Goal: Information Seeking & Learning: Learn about a topic

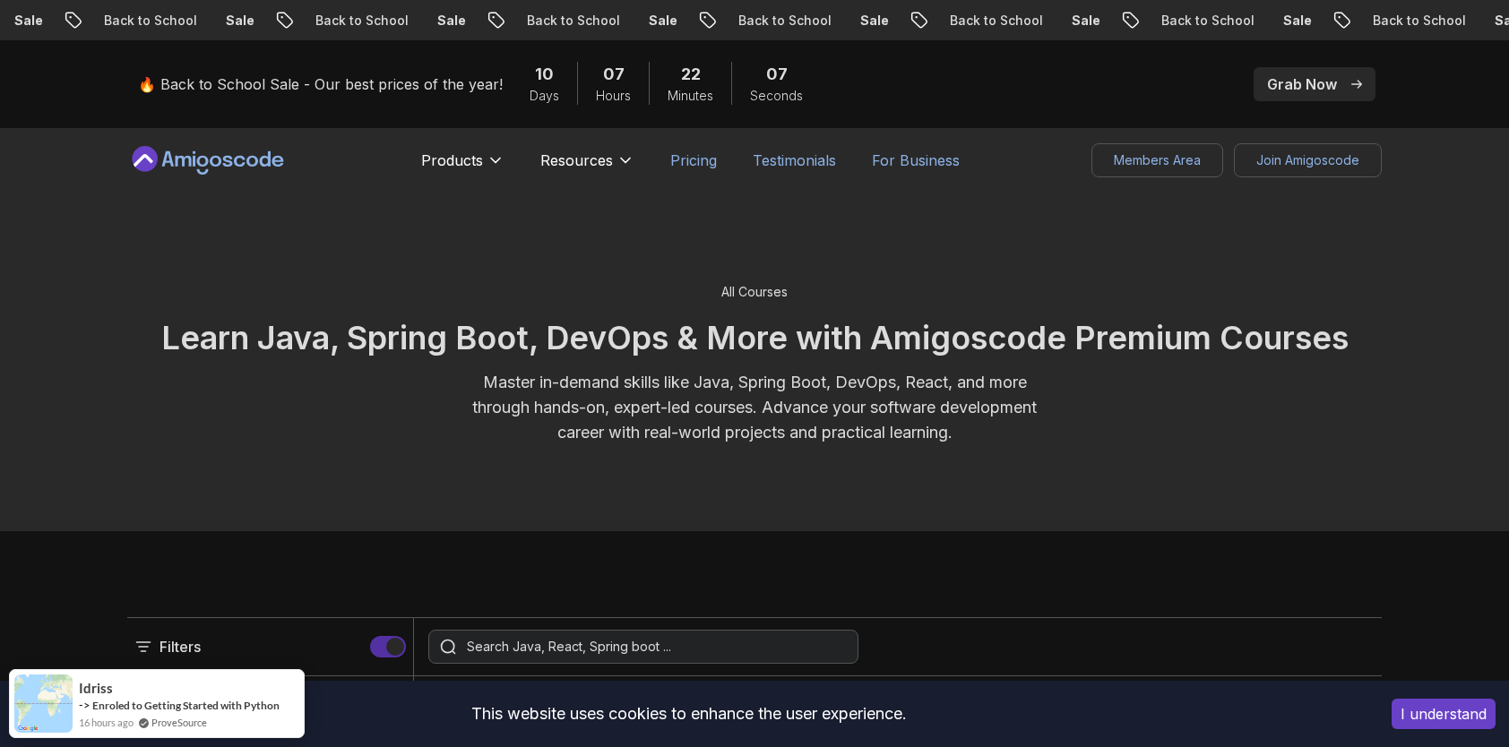
click at [683, 154] on p "Pricing" at bounding box center [693, 161] width 47 height 22
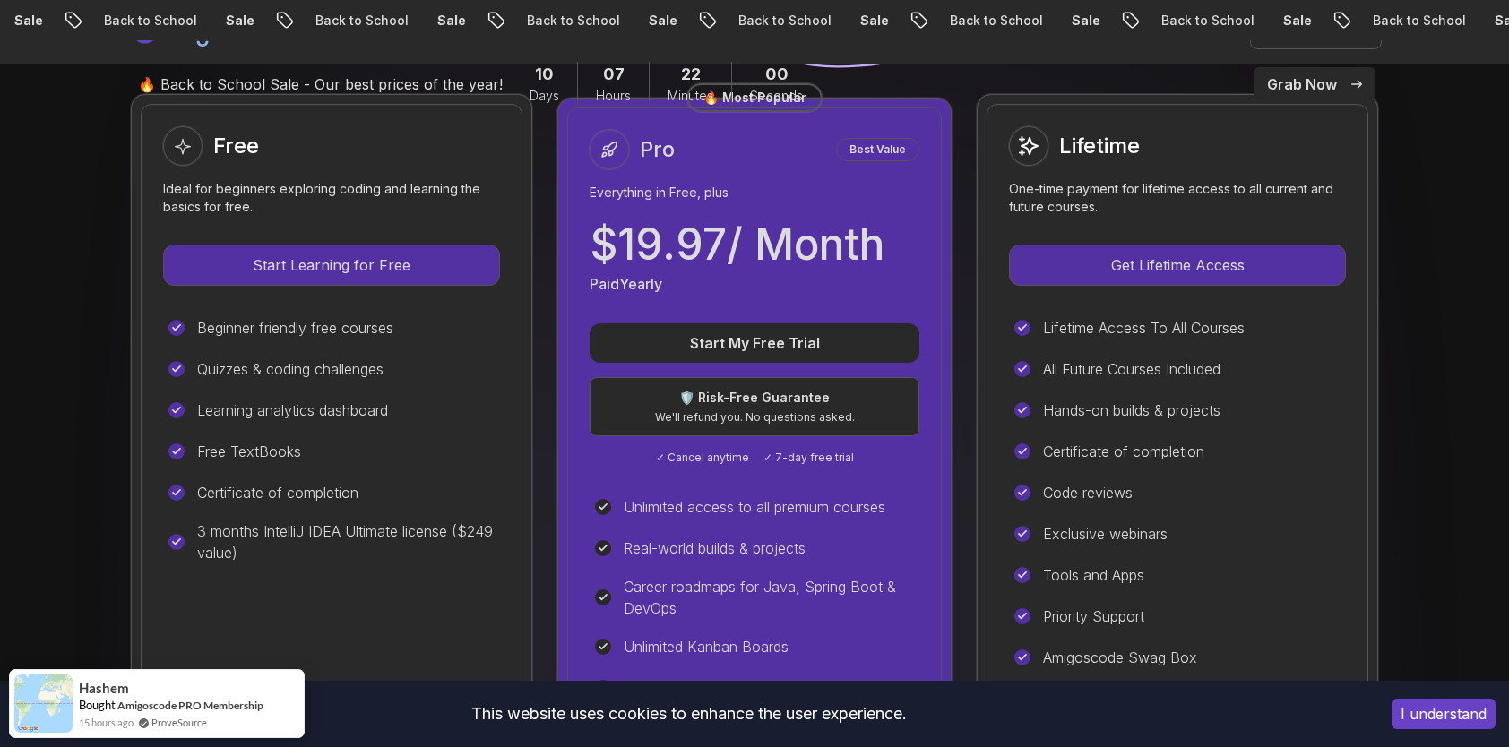
scroll to position [538, 0]
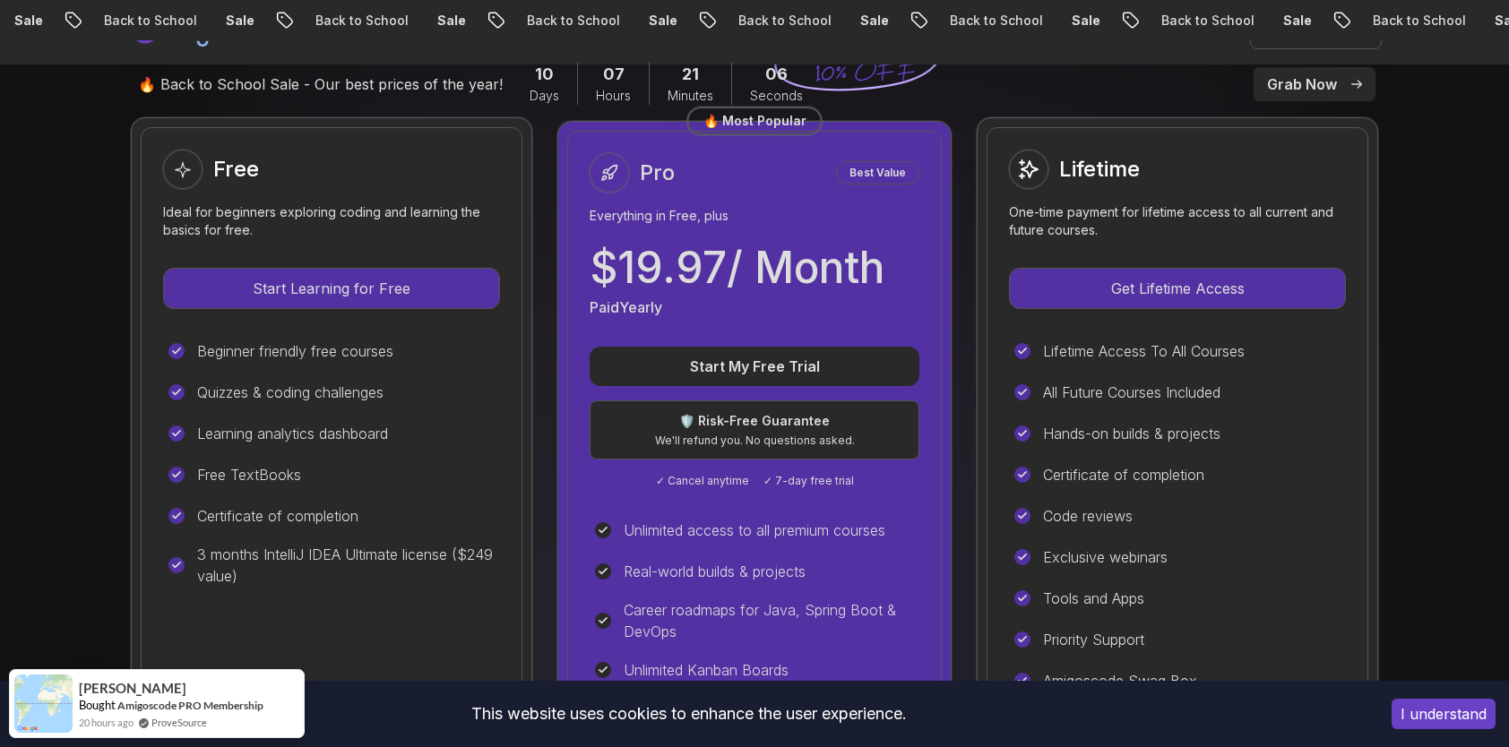
scroll to position [0, 0]
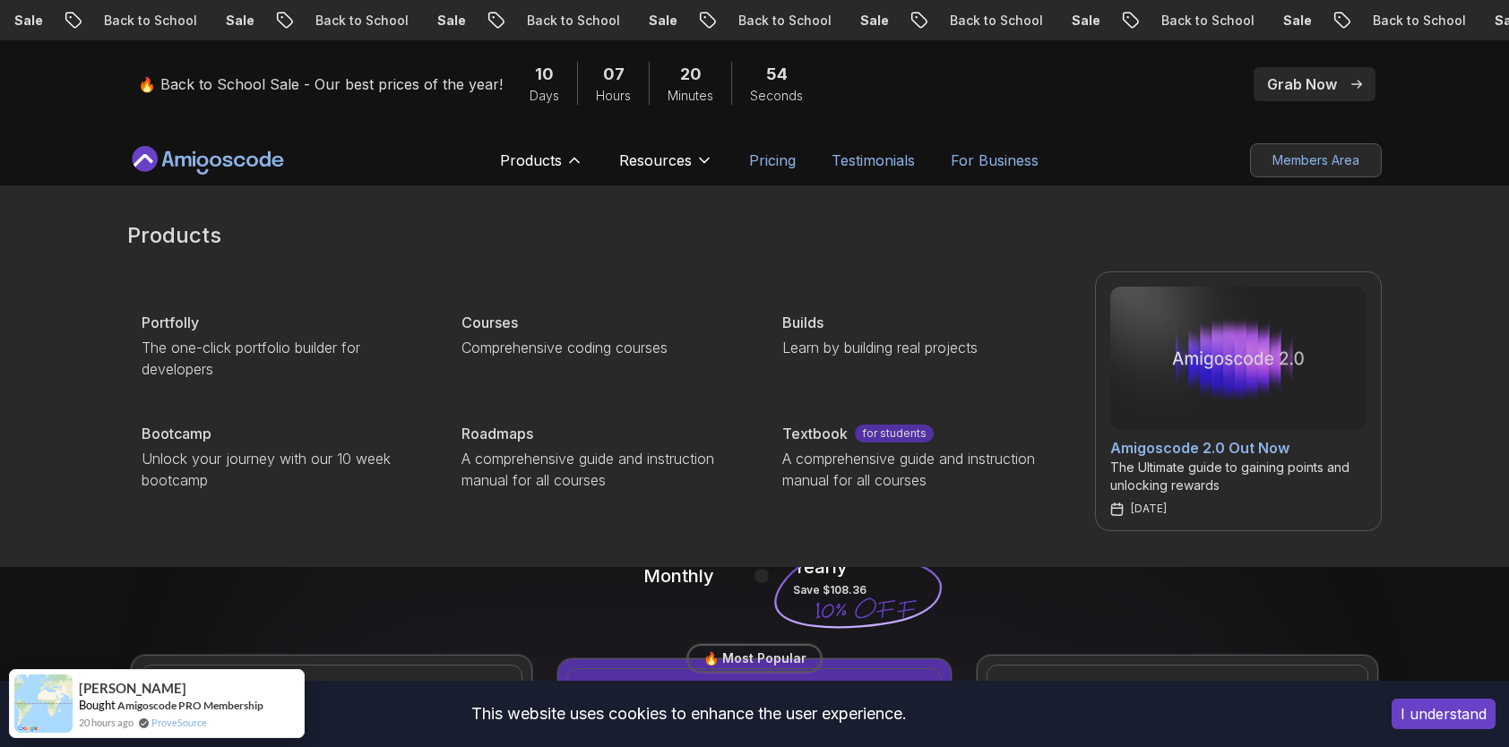
click at [333, 341] on p "The one-click portfolio builder for developers" at bounding box center [280, 358] width 277 height 43
click at [548, 170] on p "Products" at bounding box center [531, 161] width 62 height 22
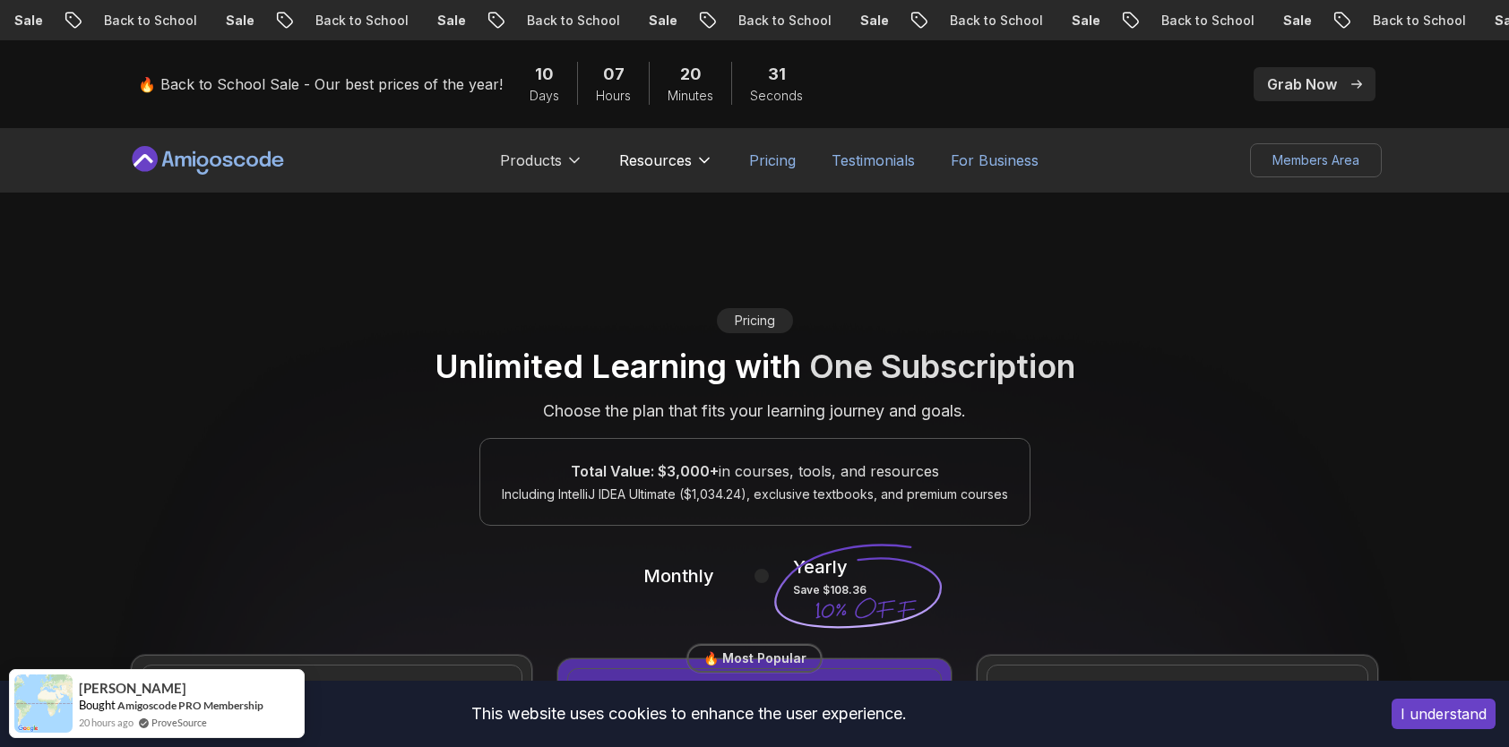
click at [534, 158] on p "Products" at bounding box center [531, 161] width 62 height 22
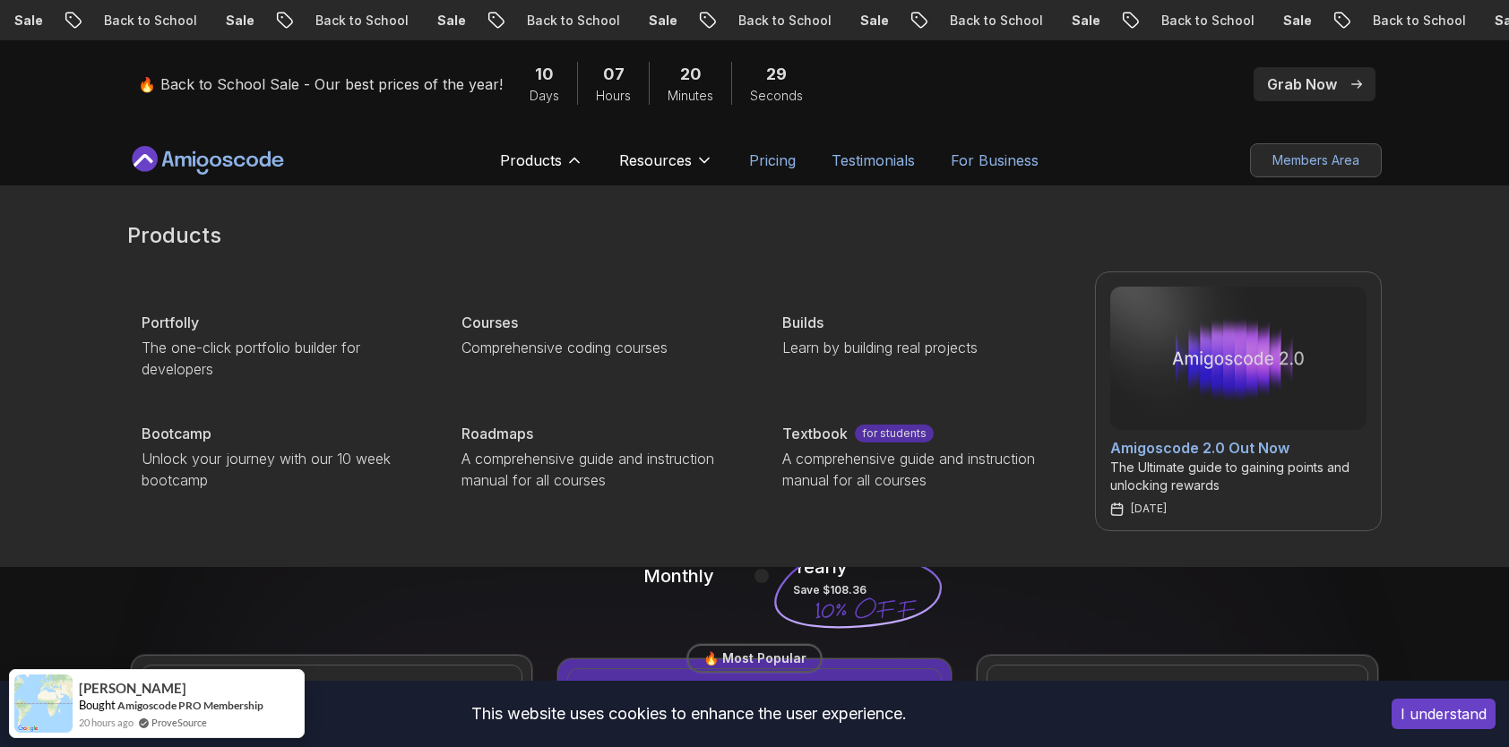
click at [513, 341] on p "Comprehensive coding courses" at bounding box center [600, 348] width 277 height 22
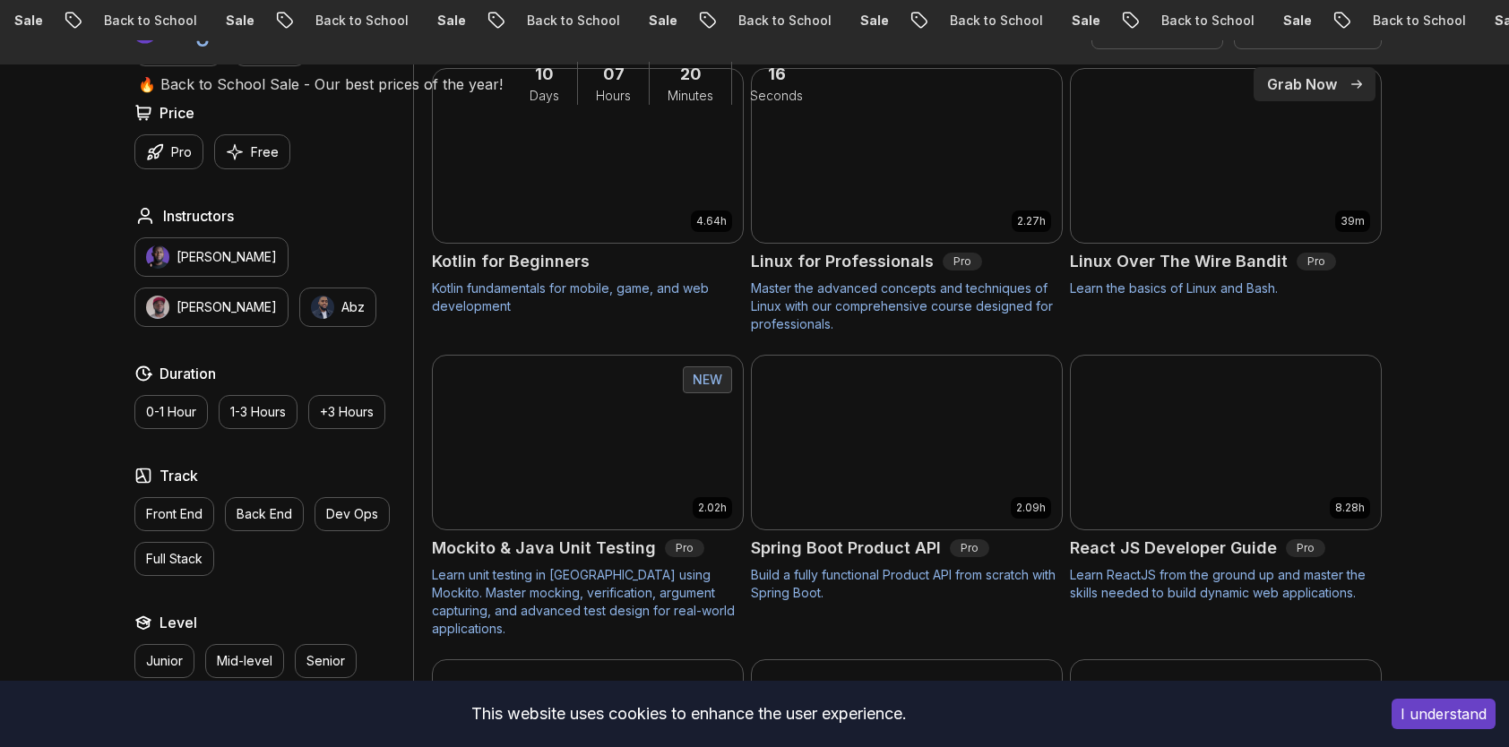
scroll to position [3674, 0]
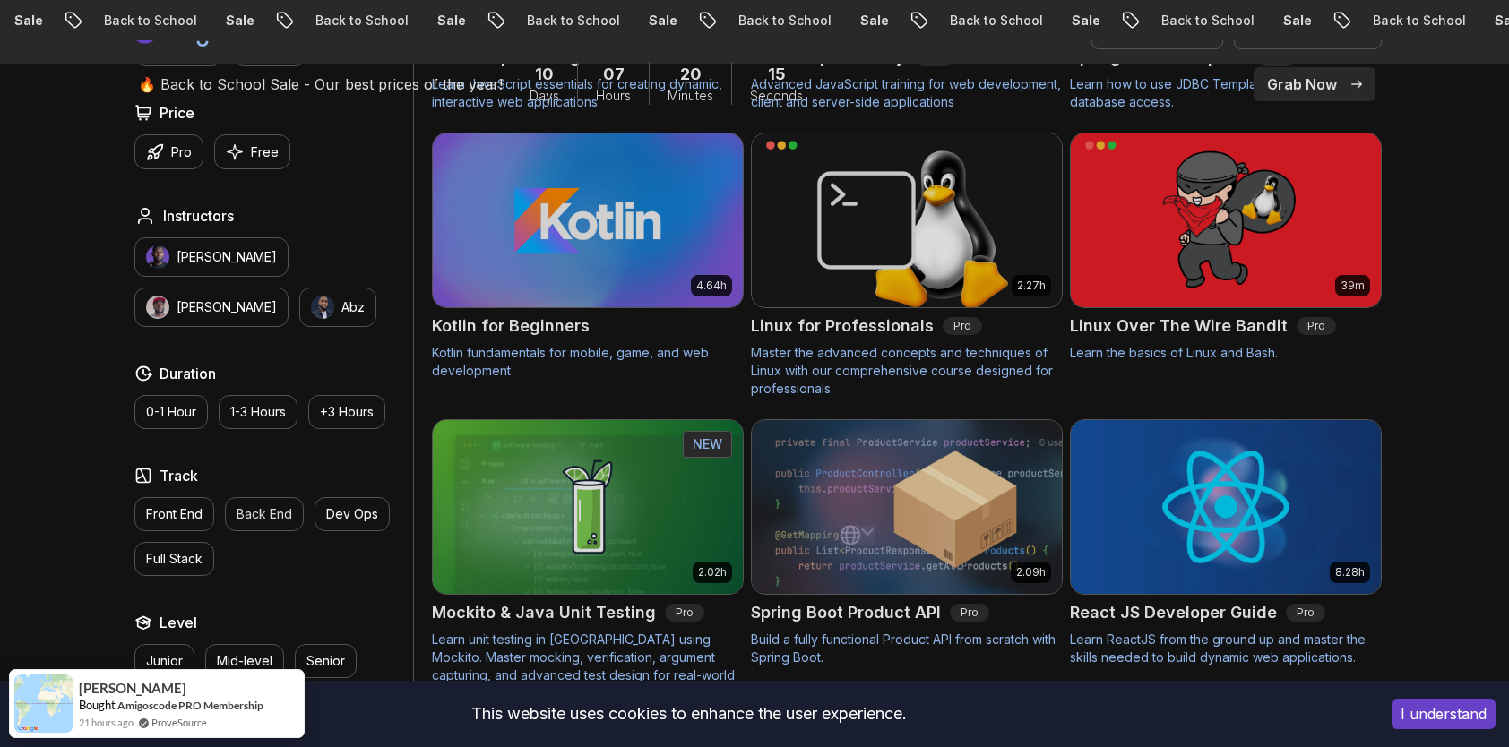
click at [274, 507] on p "Back End" at bounding box center [265, 514] width 56 height 18
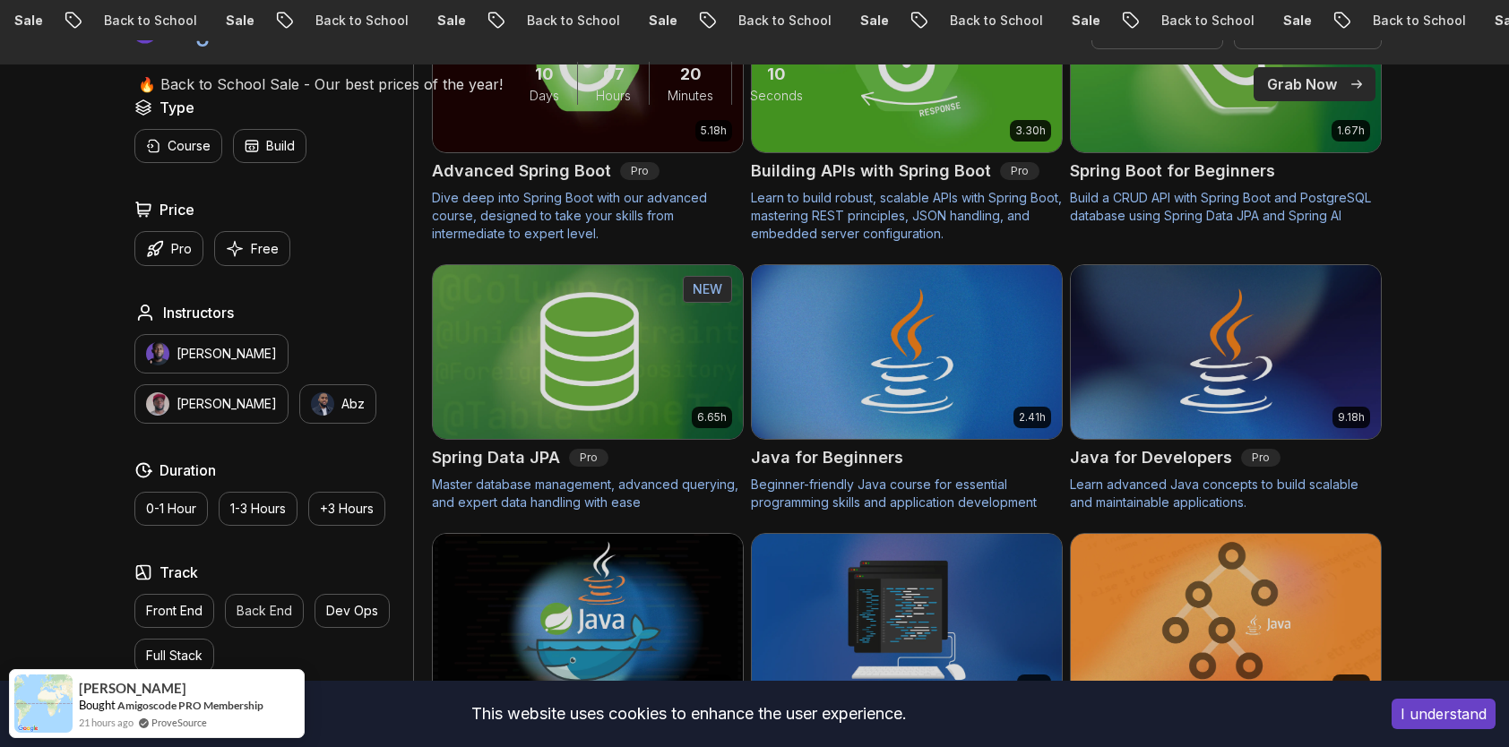
scroll to position [538, 0]
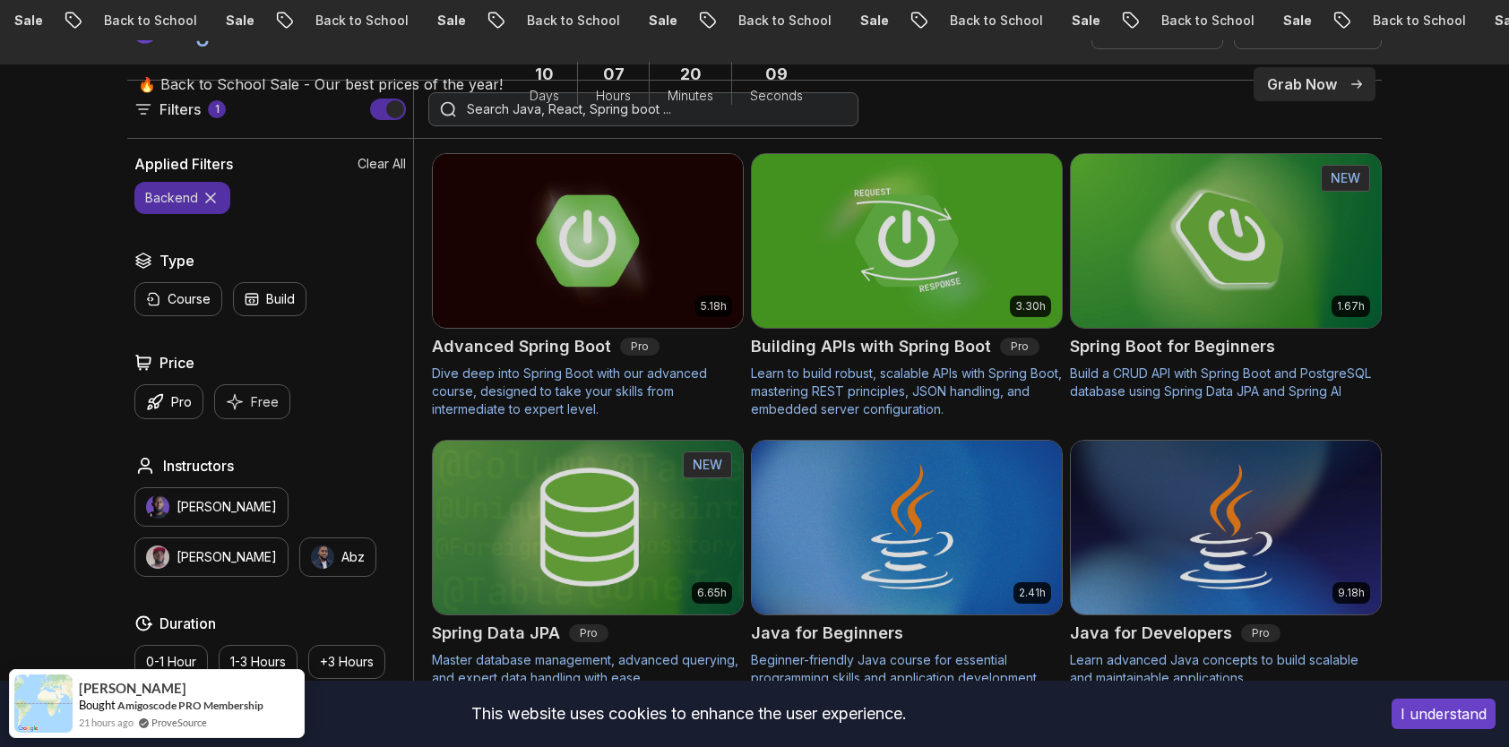
click at [263, 409] on p "Free" at bounding box center [265, 402] width 28 height 18
